Goal: Leave review/rating: Share an evaluation or opinion about a product, service, or content

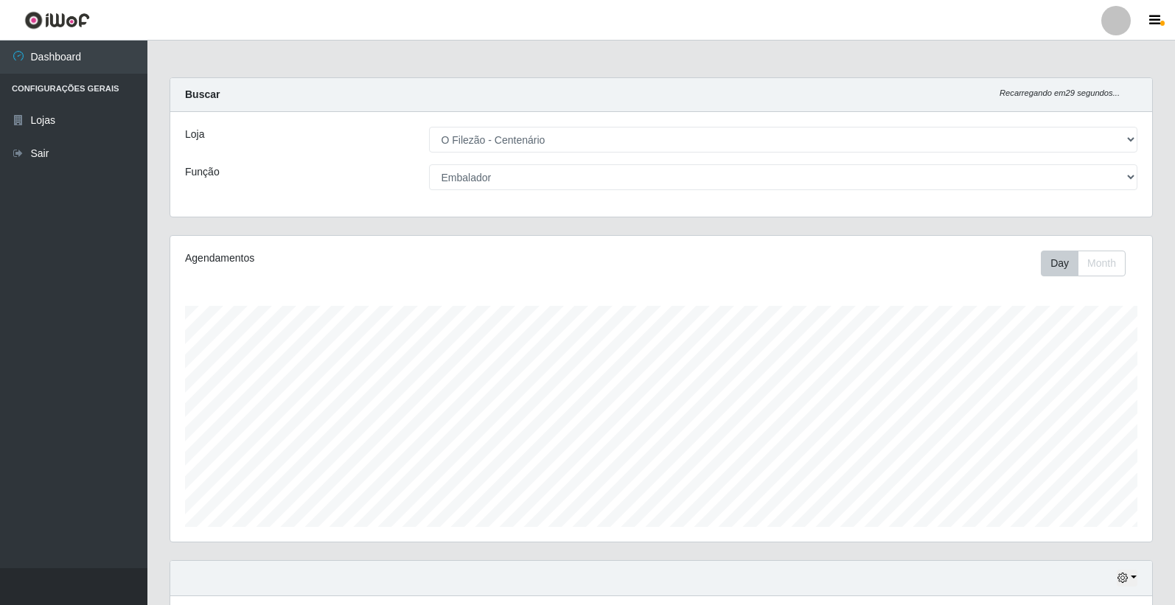
select select "203"
select select "1"
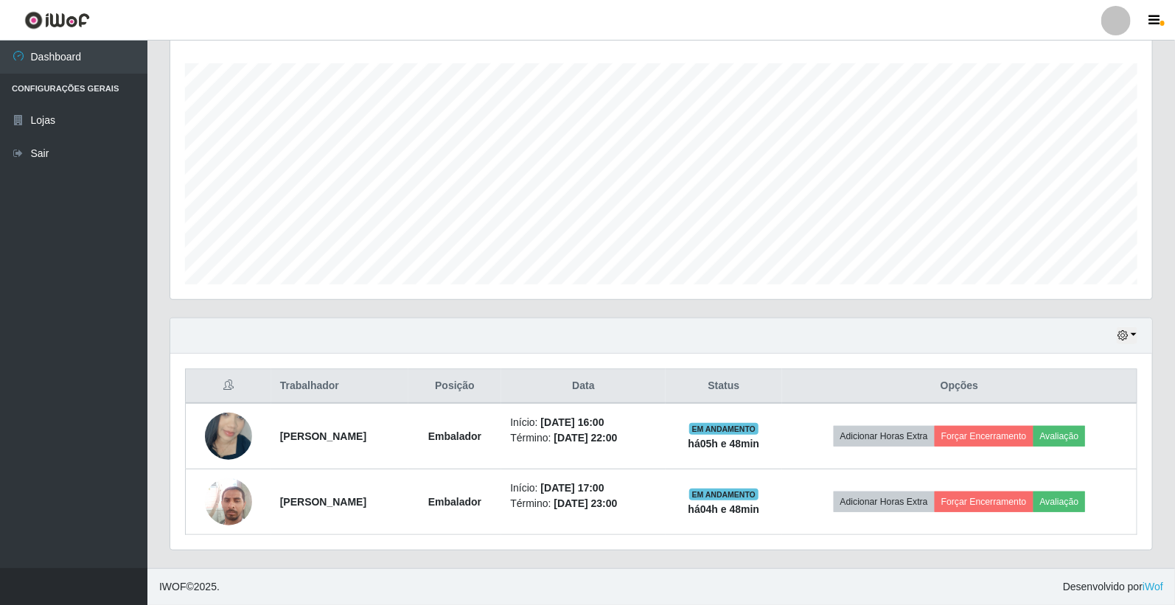
scroll to position [305, 982]
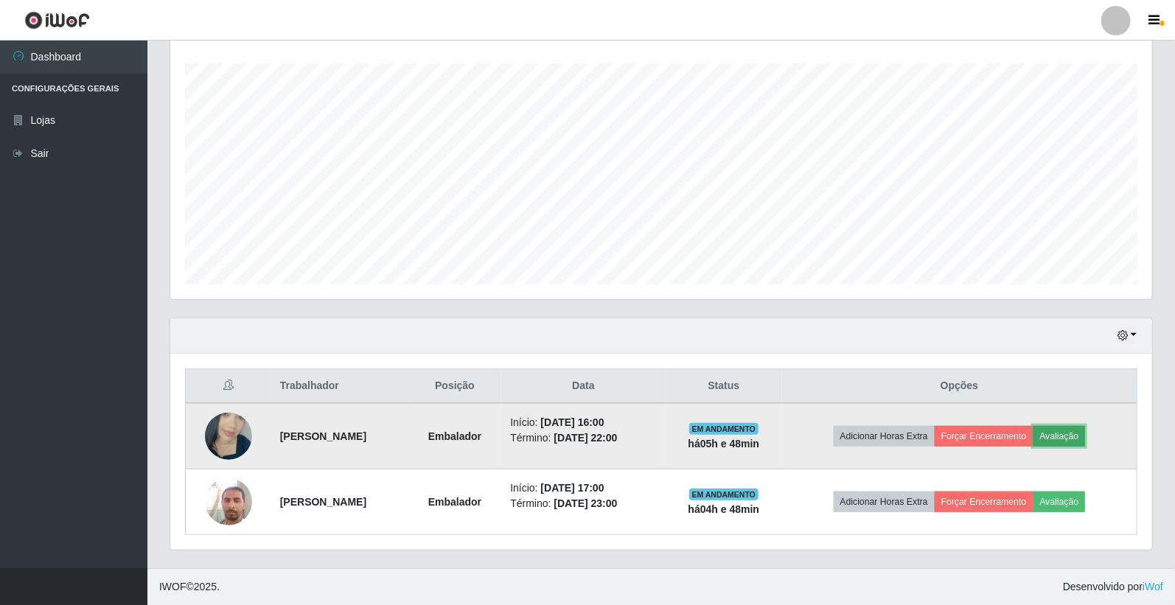
click at [1082, 432] on button "Avaliação" at bounding box center [1060, 436] width 52 height 21
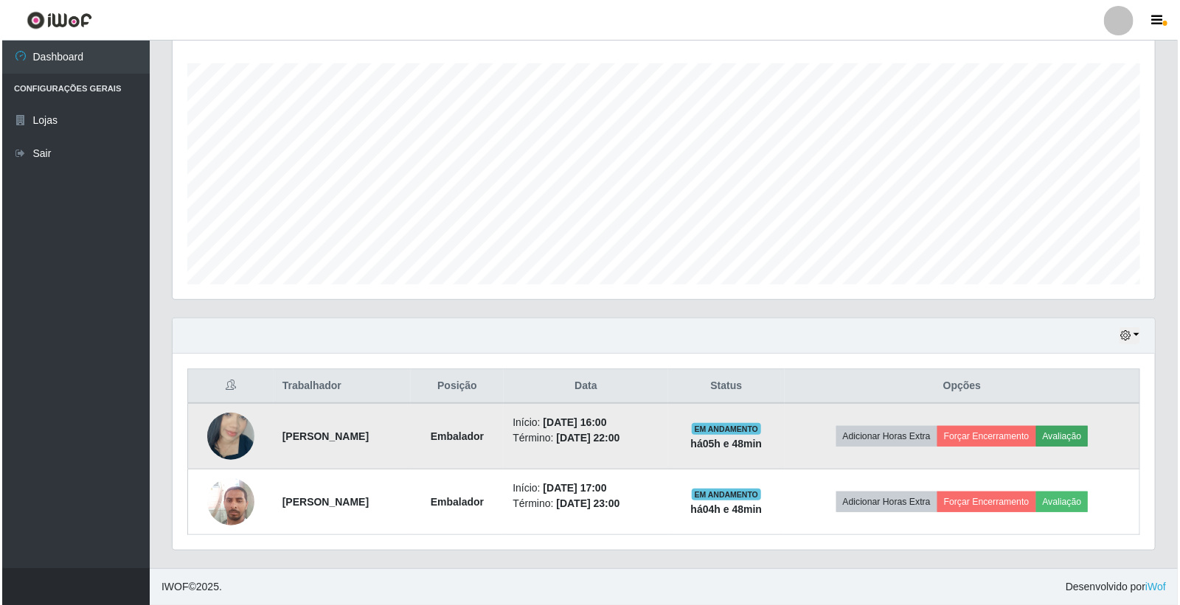
scroll to position [305, 973]
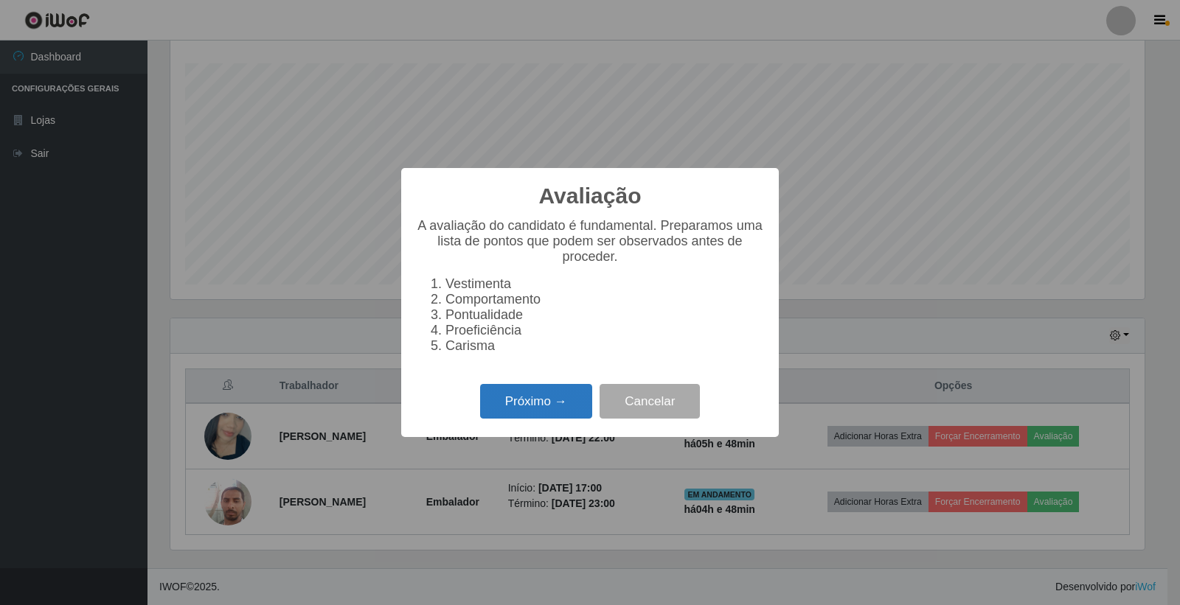
click at [493, 401] on button "Próximo →" at bounding box center [536, 401] width 112 height 35
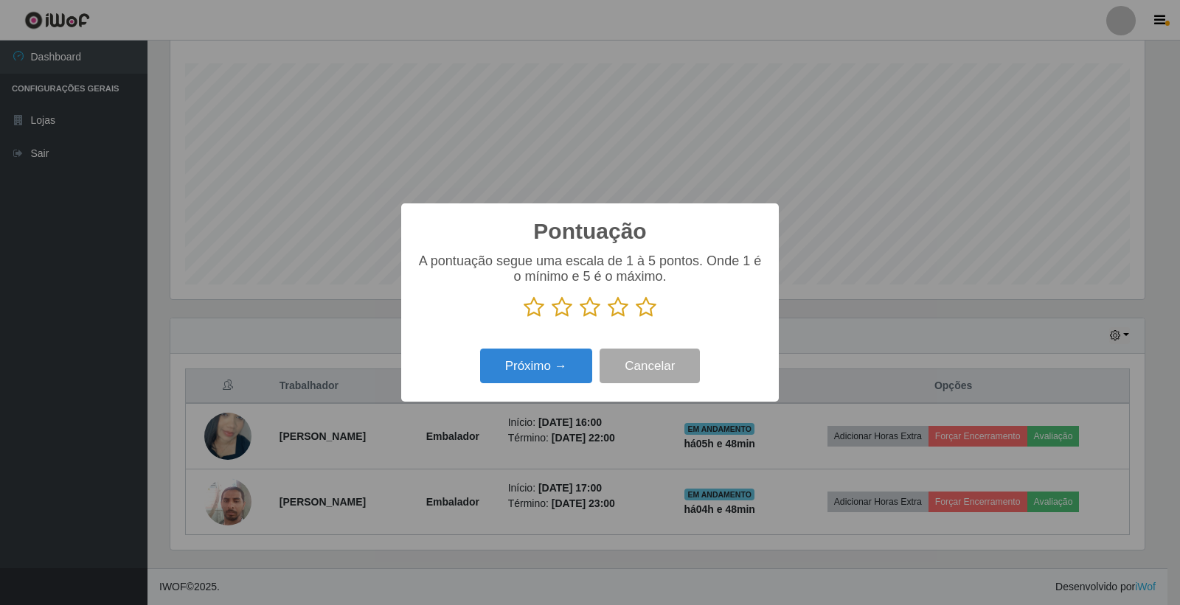
scroll to position [737024, 736356]
click at [646, 303] on icon at bounding box center [646, 307] width 21 height 22
click at [636, 319] on input "radio" at bounding box center [636, 319] width 0 height 0
click at [554, 371] on button "Próximo →" at bounding box center [536, 366] width 112 height 35
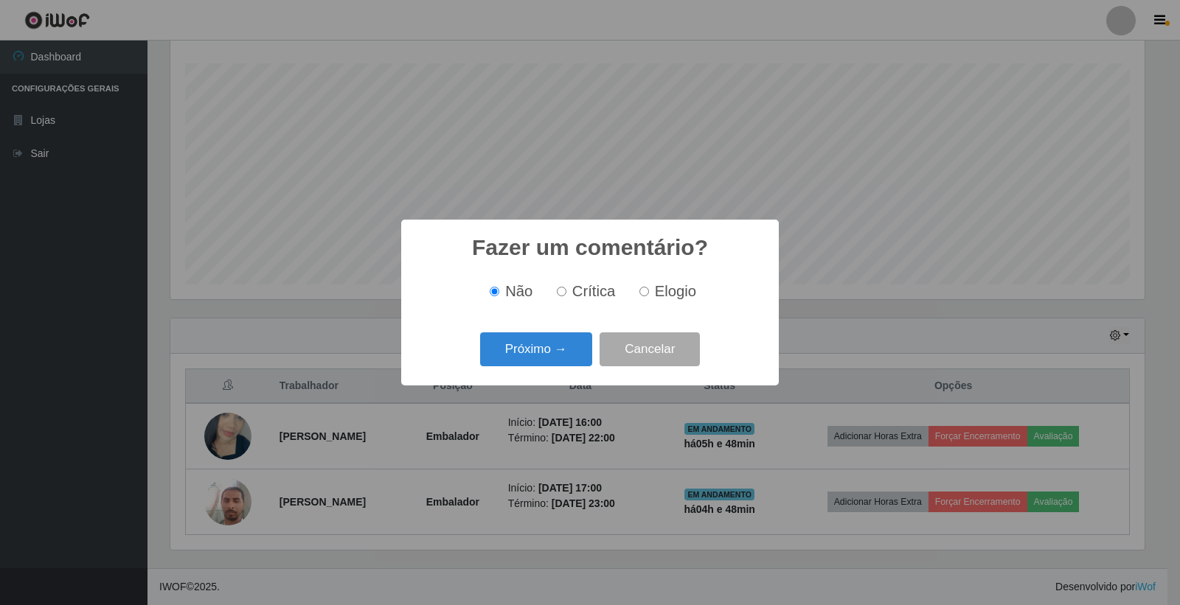
click at [661, 289] on span "Elogio" at bounding box center [675, 291] width 41 height 16
click at [649, 289] on input "Elogio" at bounding box center [644, 292] width 10 height 10
radio input "true"
click at [549, 335] on button "Próximo →" at bounding box center [536, 350] width 112 height 35
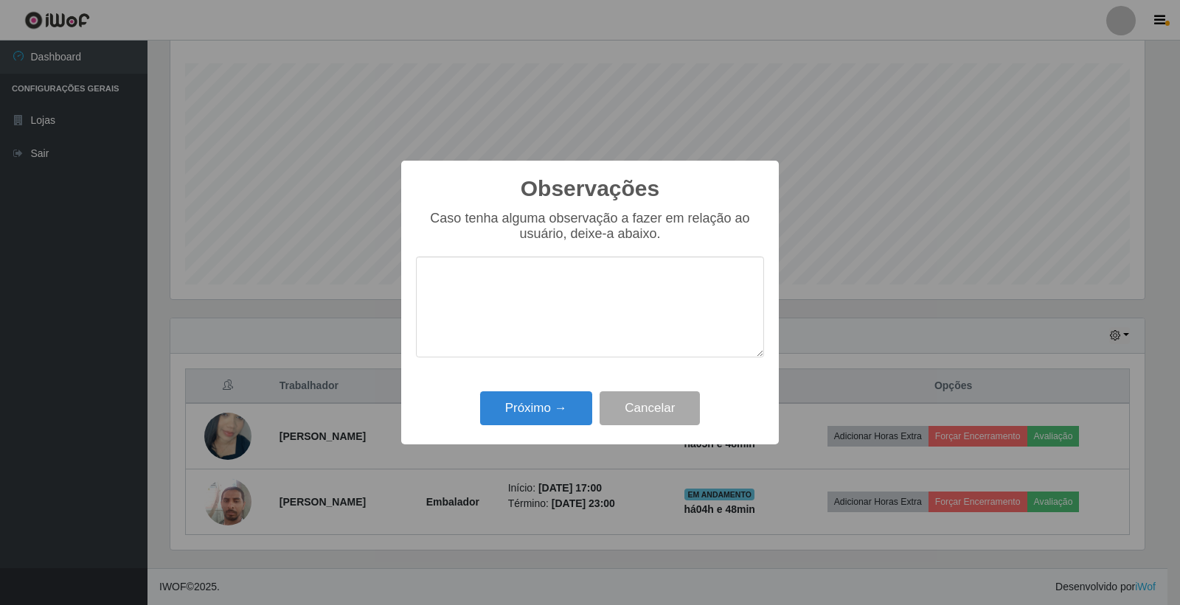
click at [504, 282] on textarea at bounding box center [590, 307] width 348 height 101
type textarea "otima Embaladora"
click at [536, 410] on button "Próximo →" at bounding box center [536, 409] width 112 height 35
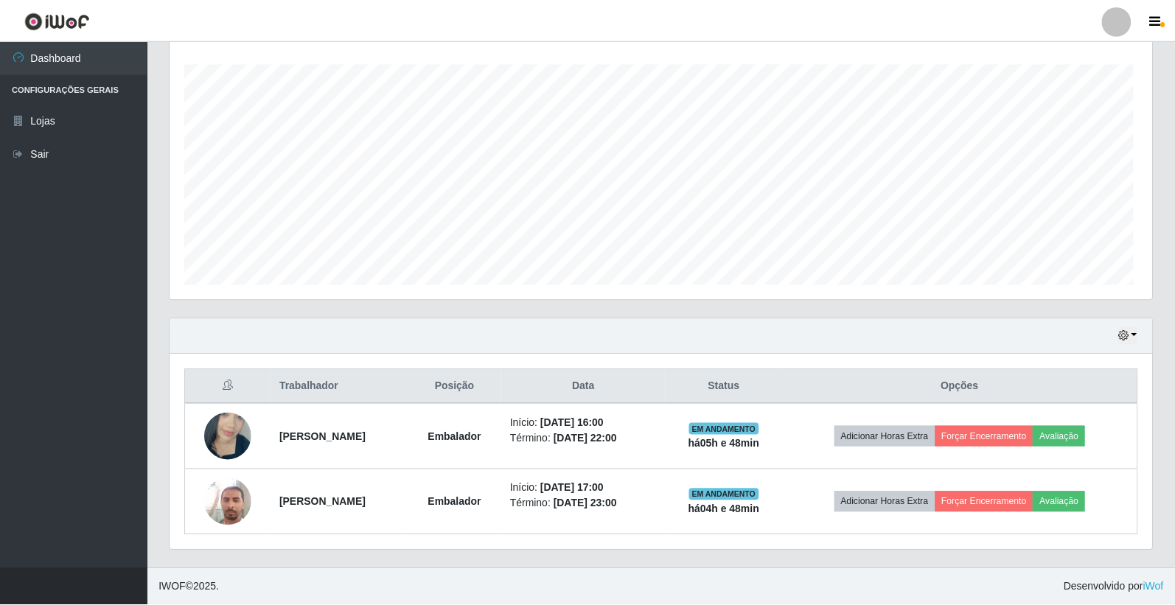
scroll to position [305, 982]
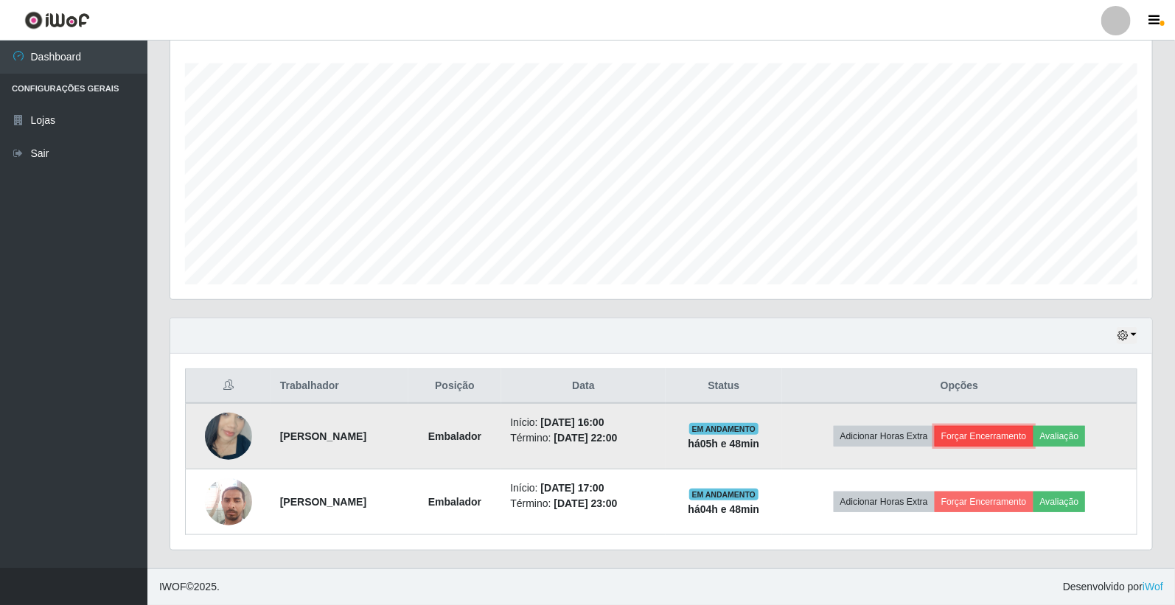
click at [1029, 436] on button "Forçar Encerramento" at bounding box center [984, 436] width 99 height 21
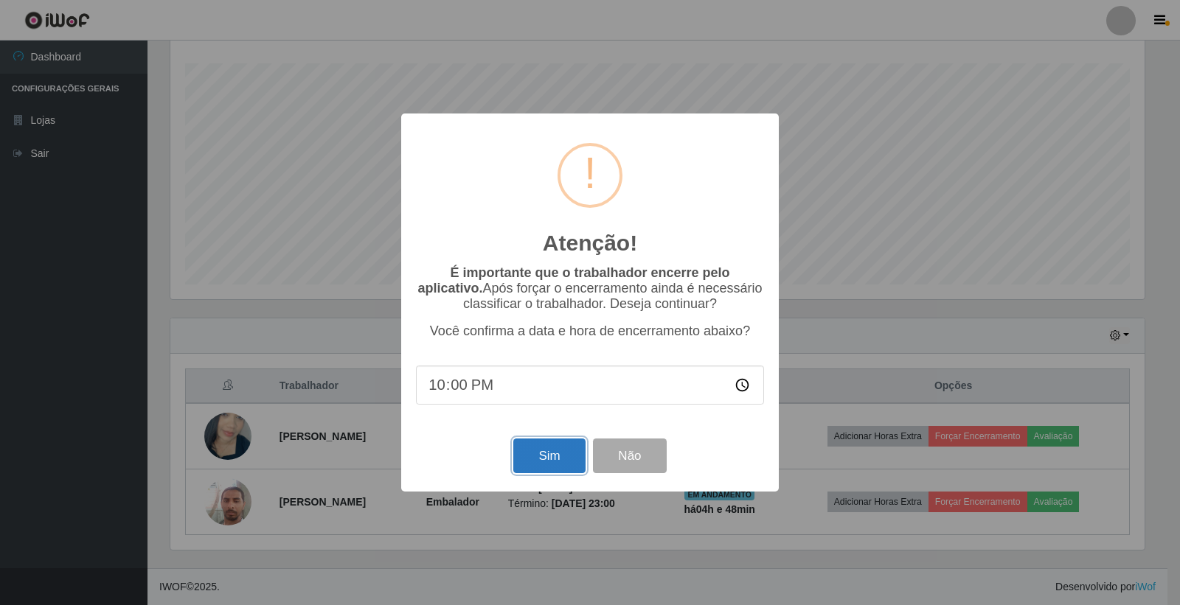
click at [564, 459] on button "Sim" at bounding box center [549, 456] width 72 height 35
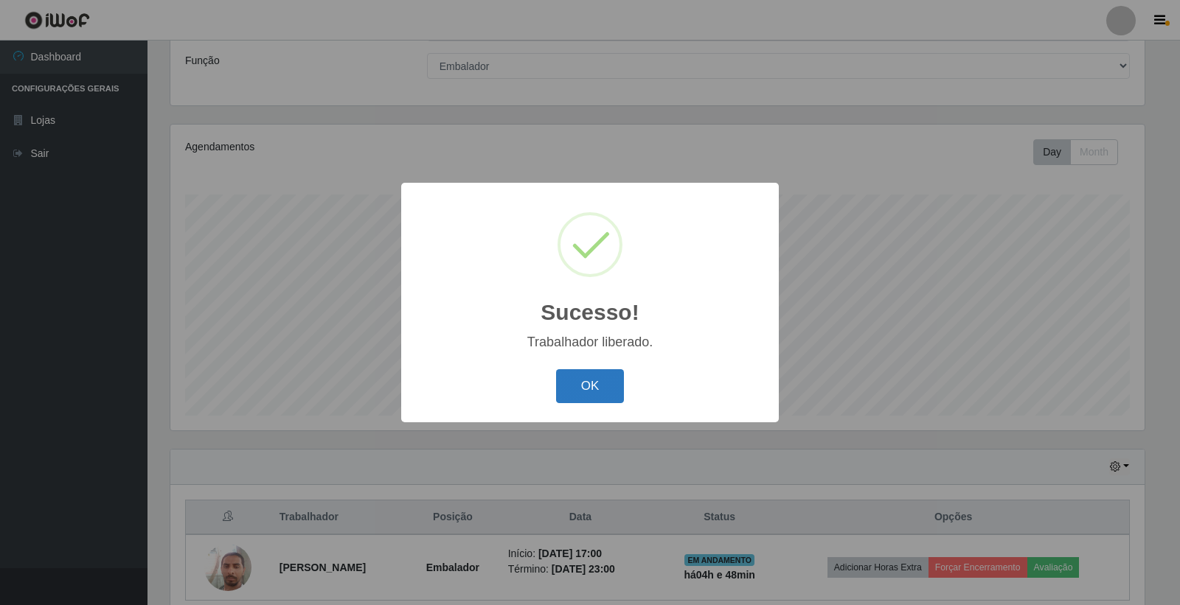
click at [607, 397] on button "OK" at bounding box center [590, 386] width 69 height 35
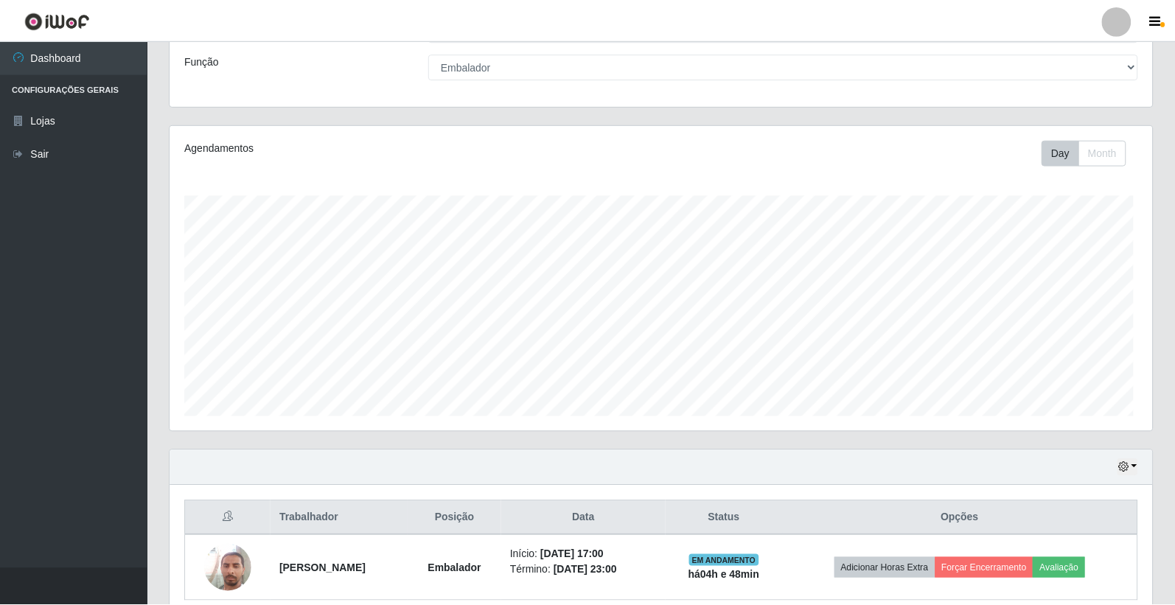
scroll to position [305, 982]
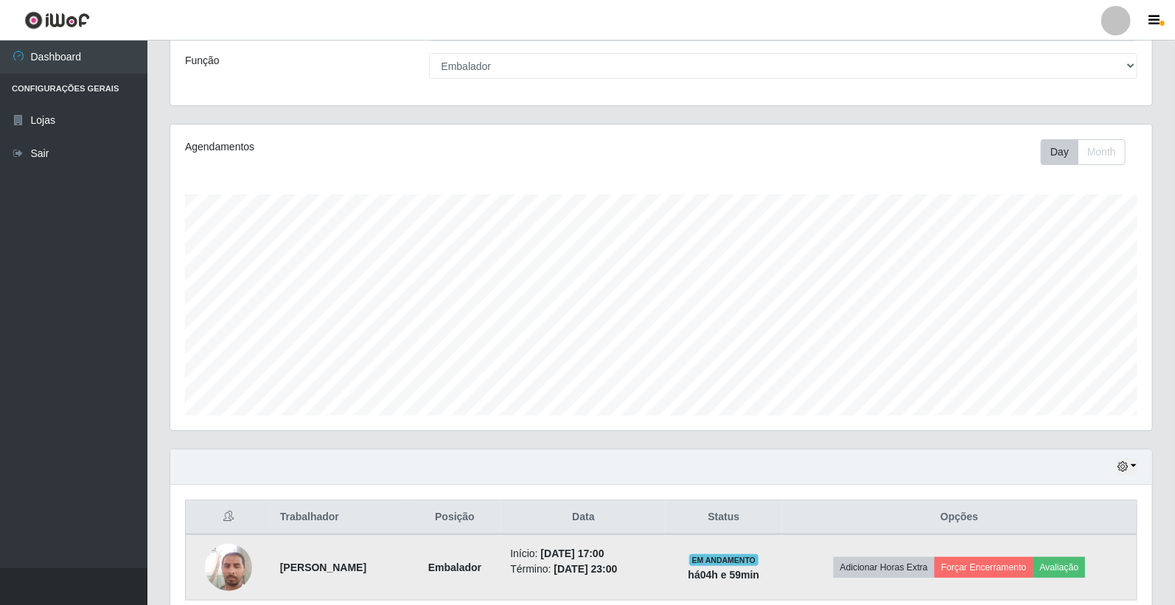
click at [605, 558] on time "[DATE] 17:00" at bounding box center [572, 554] width 63 height 12
